Goal: Communication & Community: Answer question/provide support

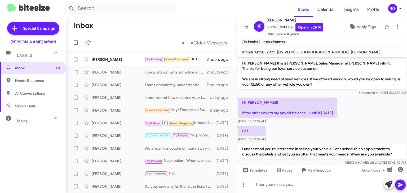
scroll to position [37, 0]
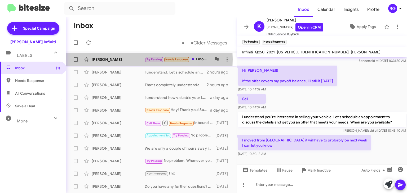
click at [114, 59] on div "[PERSON_NAME]" at bounding box center [118, 59] width 53 height 5
click at [111, 60] on div "[PERSON_NAME]" at bounding box center [118, 59] width 53 height 5
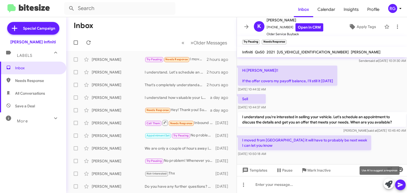
click at [386, 182] on icon at bounding box center [388, 184] width 7 height 7
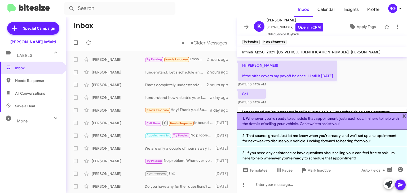
click at [287, 123] on li "1. Whenever you're ready to schedule that appointment, just reach out. I'm here…" at bounding box center [322, 121] width 170 height 17
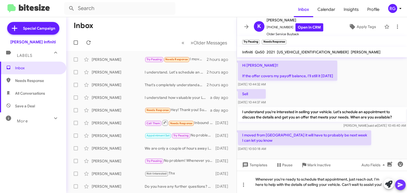
click at [404, 189] on button at bounding box center [400, 185] width 11 height 11
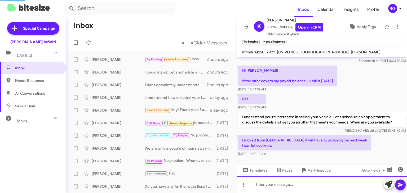
scroll to position [0, 0]
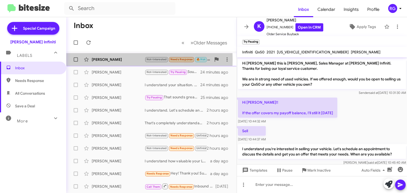
click at [107, 59] on div "[PERSON_NAME]" at bounding box center [118, 59] width 53 height 5
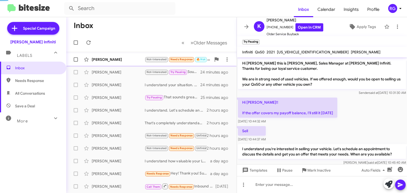
scroll to position [3, 0]
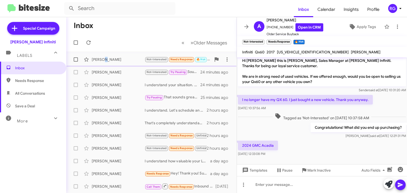
click at [105, 60] on div "[PERSON_NAME]" at bounding box center [118, 59] width 53 height 5
